Goal: Task Accomplishment & Management: Use online tool/utility

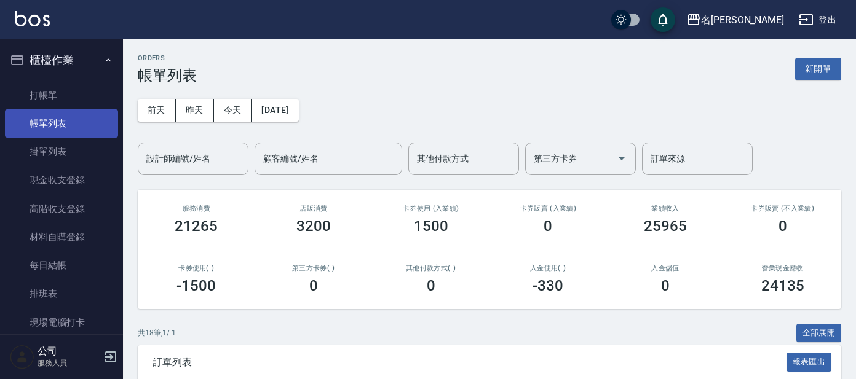
scroll to position [230, 0]
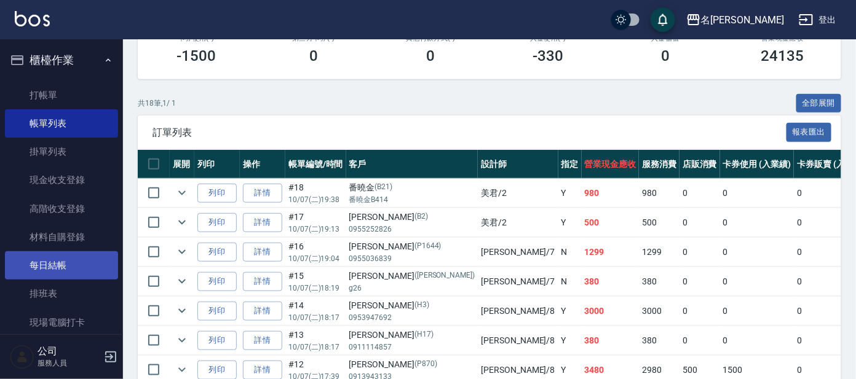
click at [27, 261] on link "每日結帳" at bounding box center [61, 266] width 113 height 28
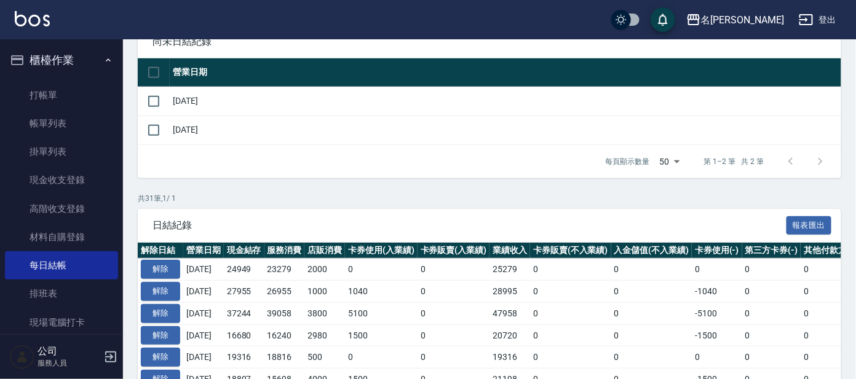
scroll to position [153, 0]
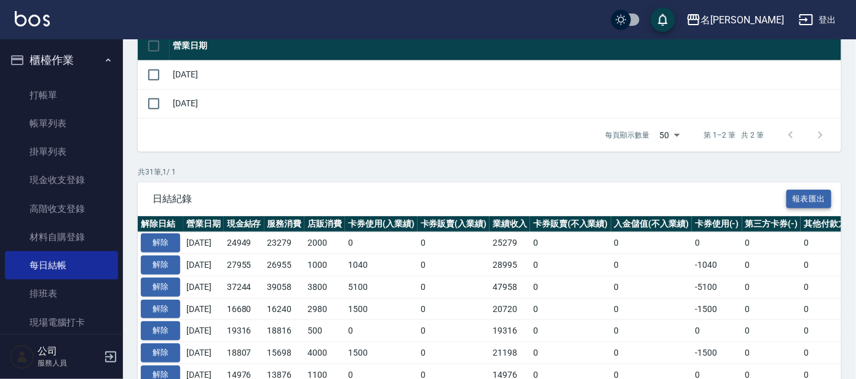
click at [801, 191] on button "報表匯出" at bounding box center [810, 199] width 46 height 19
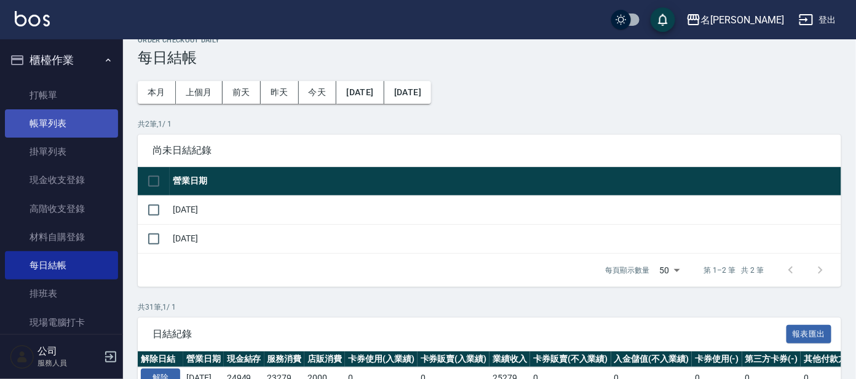
scroll to position [0, 0]
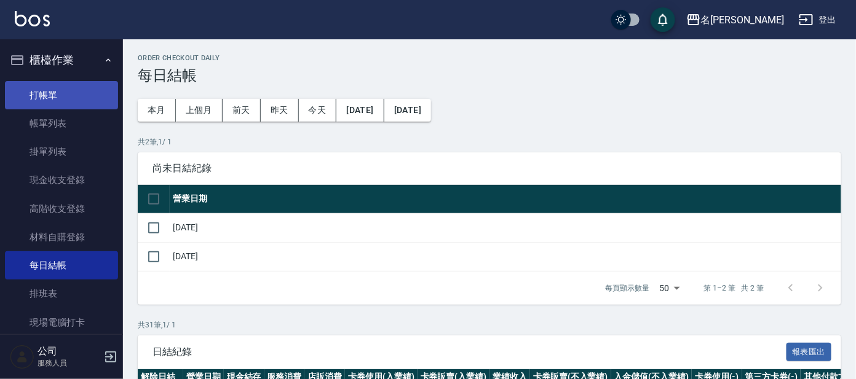
click at [49, 97] on link "打帳單" at bounding box center [61, 95] width 113 height 28
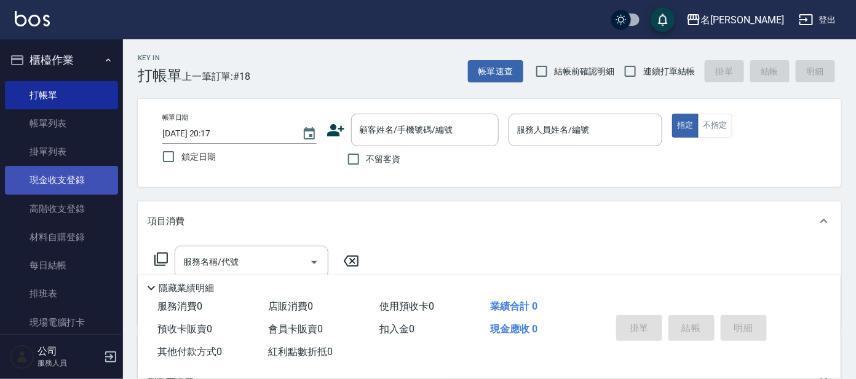
click at [80, 175] on link "現金收支登錄" at bounding box center [61, 180] width 113 height 28
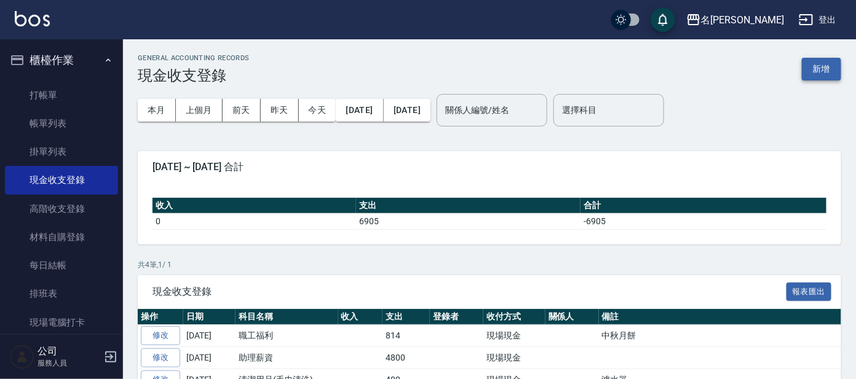
click at [823, 63] on button "新增" at bounding box center [821, 69] width 39 height 23
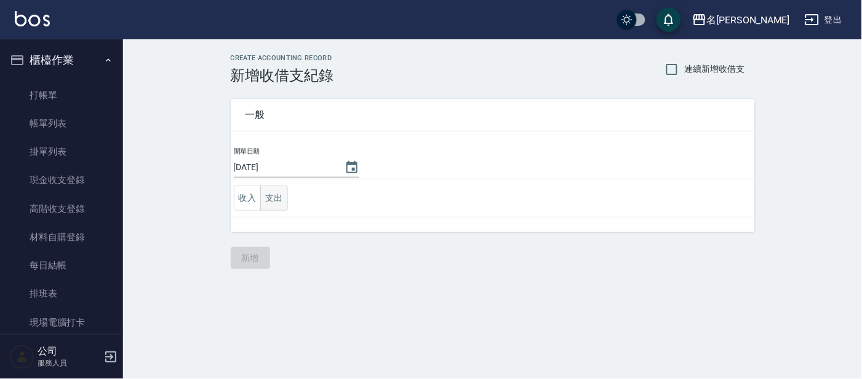
click at [277, 191] on button "支出" at bounding box center [274, 198] width 28 height 25
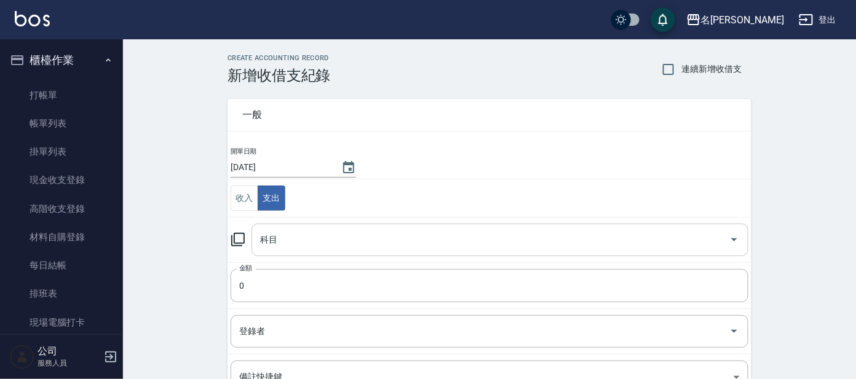
click at [295, 236] on input "科目" at bounding box center [490, 240] width 467 height 22
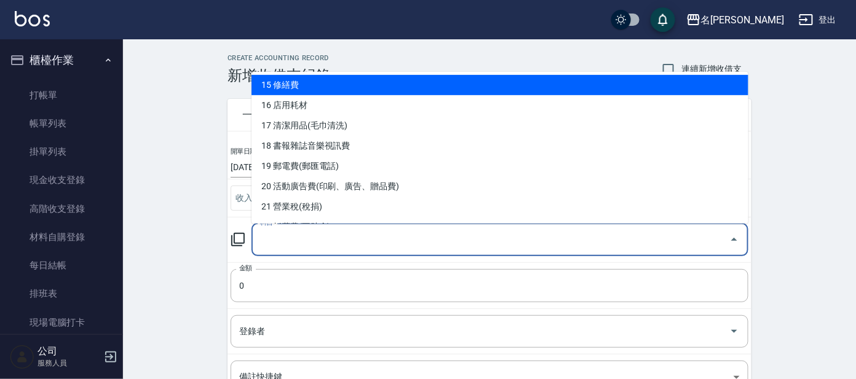
scroll to position [307, 0]
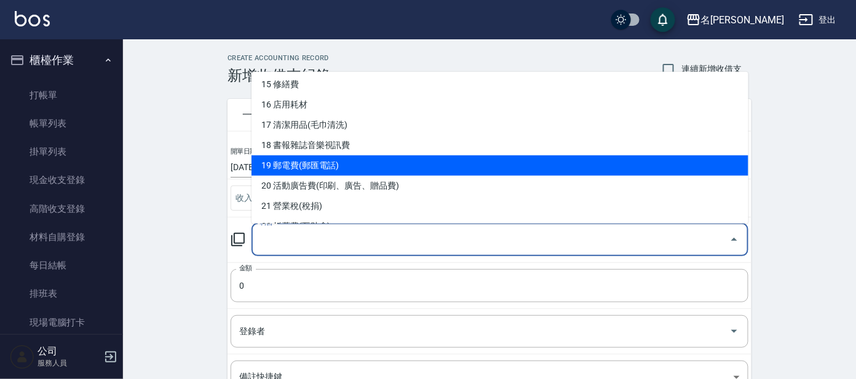
click at [335, 164] on li "19 郵電費(郵匯電話)" at bounding box center [500, 166] width 497 height 20
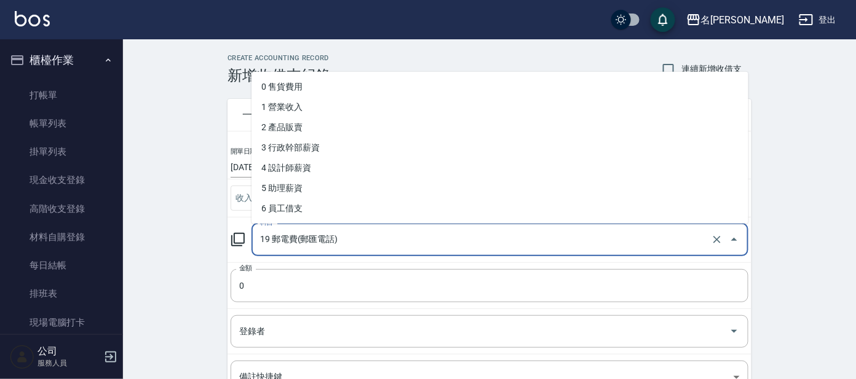
drag, startPoint x: 308, startPoint y: 232, endPoint x: 306, endPoint y: 224, distance: 8.8
click at [308, 233] on input "19 郵電費(郵匯電話)" at bounding box center [482, 240] width 451 height 22
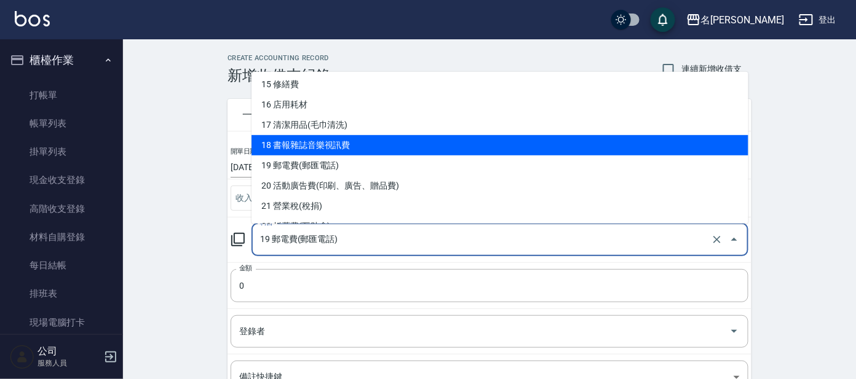
click at [333, 145] on li "18 書報雜誌音樂視訊費" at bounding box center [500, 145] width 497 height 20
type input "18 書報雜誌音樂視訊費"
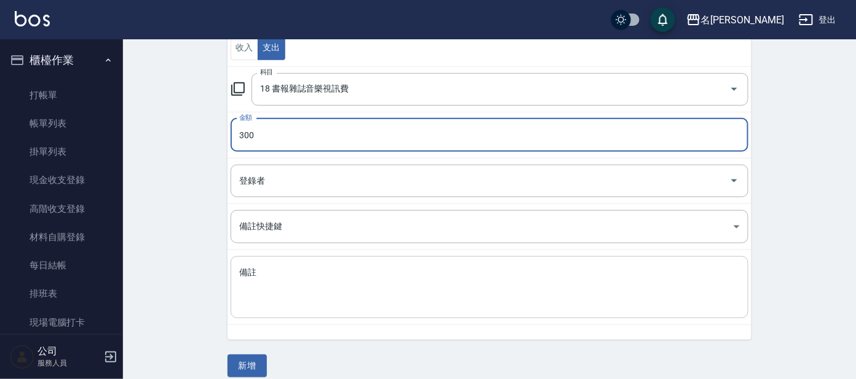
scroll to position [162, 0]
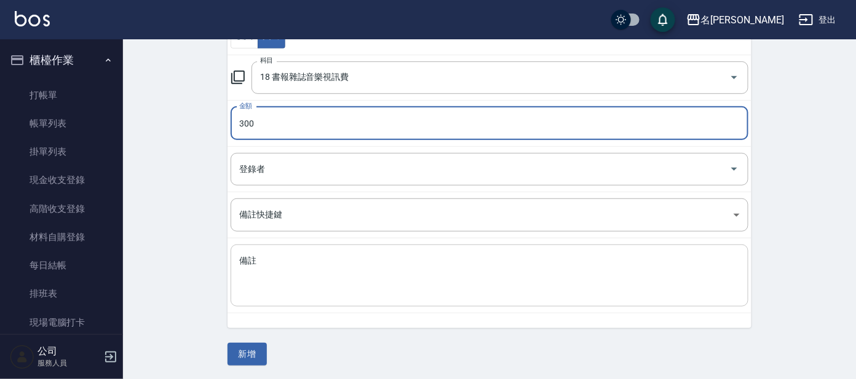
type input "300"
click at [424, 290] on textarea "備註" at bounding box center [489, 276] width 501 height 42
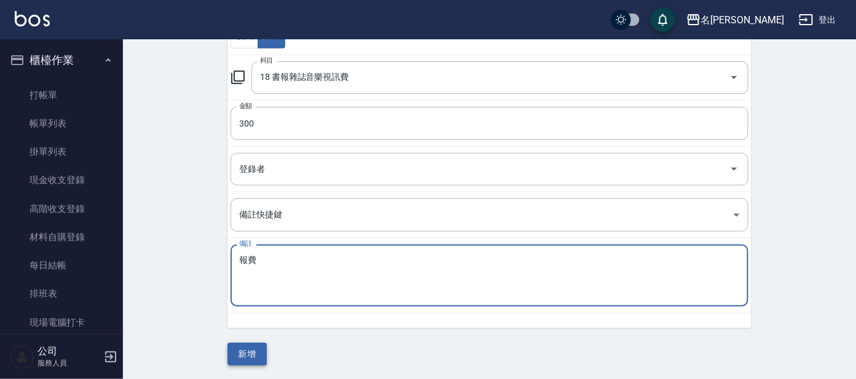
type textarea "報費"
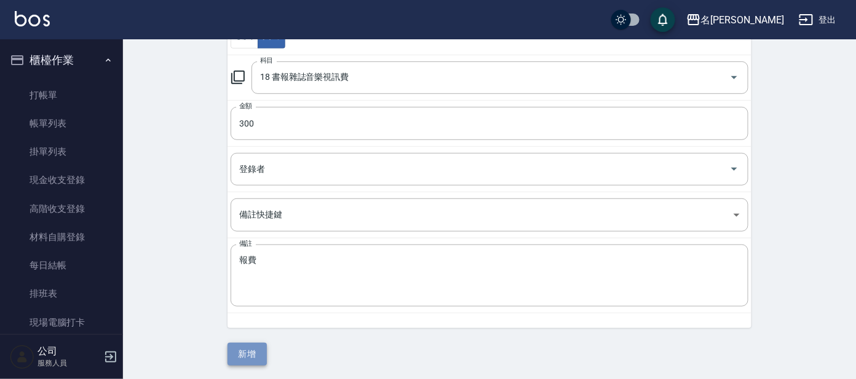
drag, startPoint x: 248, startPoint y: 347, endPoint x: 245, endPoint y: 354, distance: 7.2
click at [247, 348] on button "新增" at bounding box center [247, 354] width 39 height 23
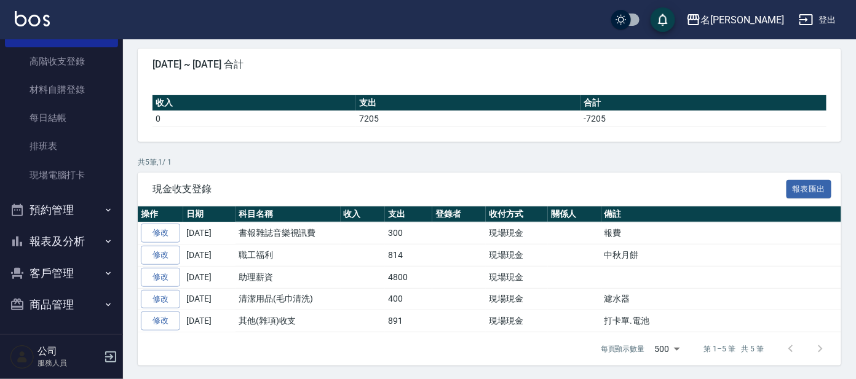
scroll to position [103, 0]
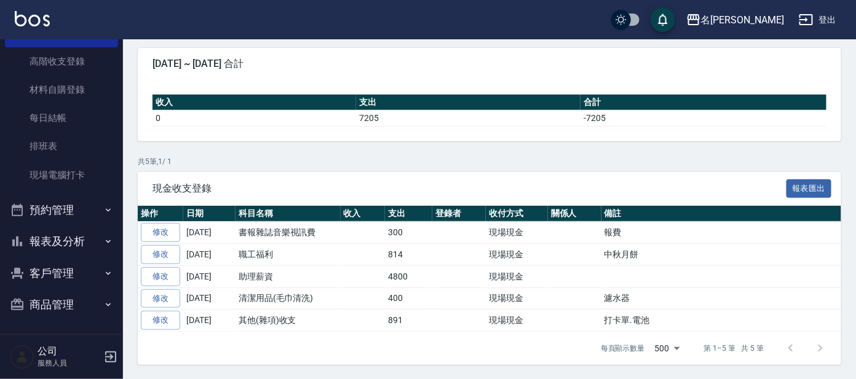
click at [59, 250] on button "報表及分析" at bounding box center [61, 242] width 113 height 32
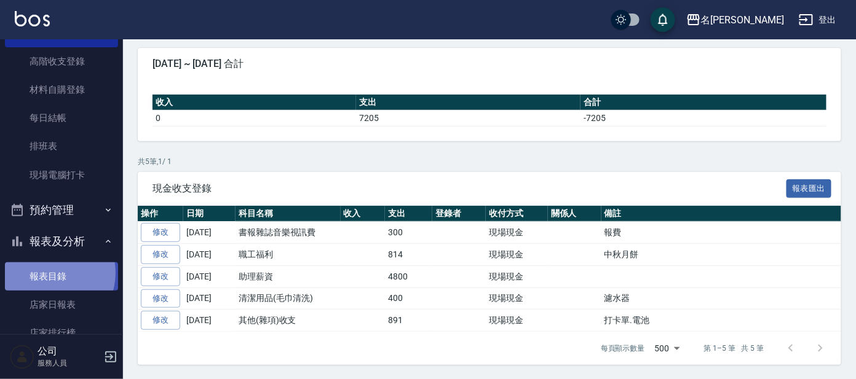
click at [47, 272] on link "報表目錄" at bounding box center [61, 277] width 113 height 28
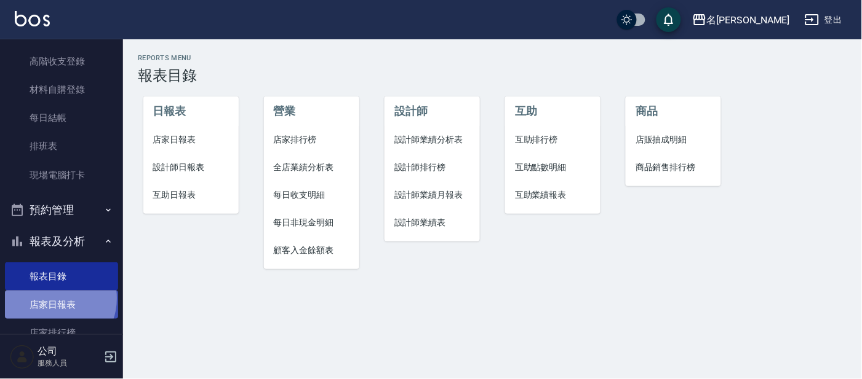
click at [52, 298] on link "店家日報表" at bounding box center [61, 305] width 113 height 28
